Goal: Go to known website: Access a specific website the user already knows

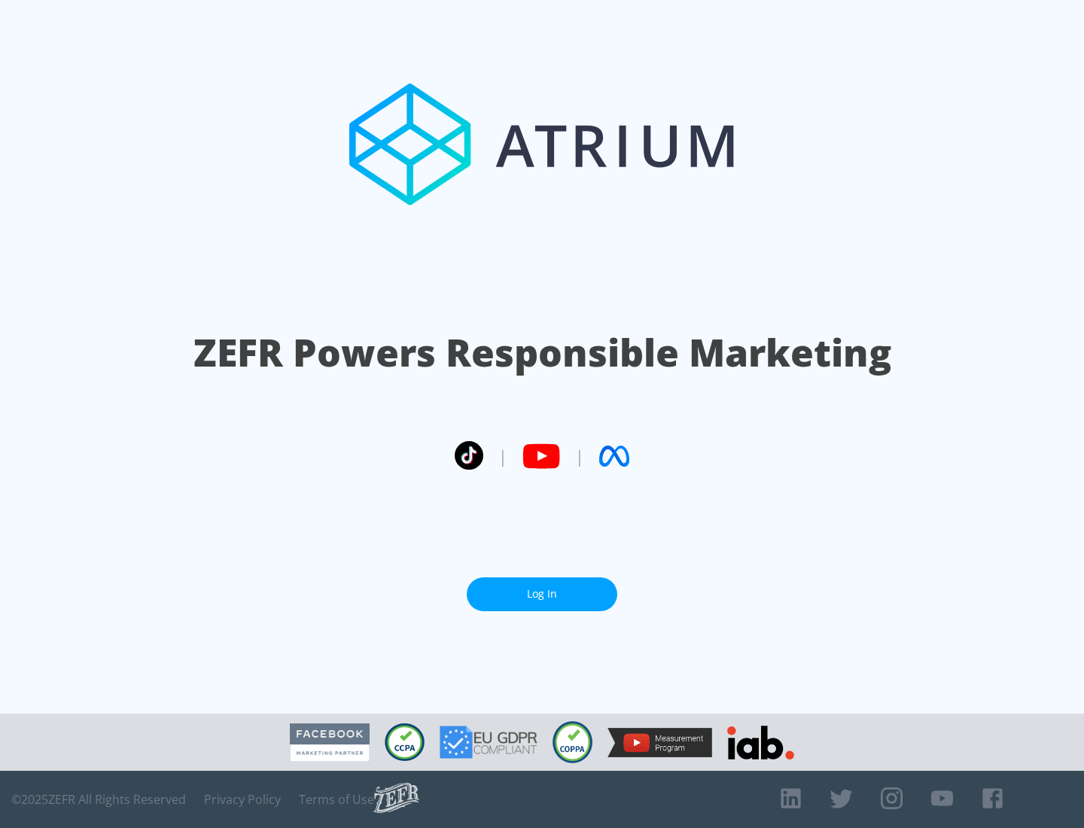
click at [542, 594] on link "Log In" at bounding box center [542, 594] width 151 height 34
